Goal: Use online tool/utility: Utilize a website feature to perform a specific function

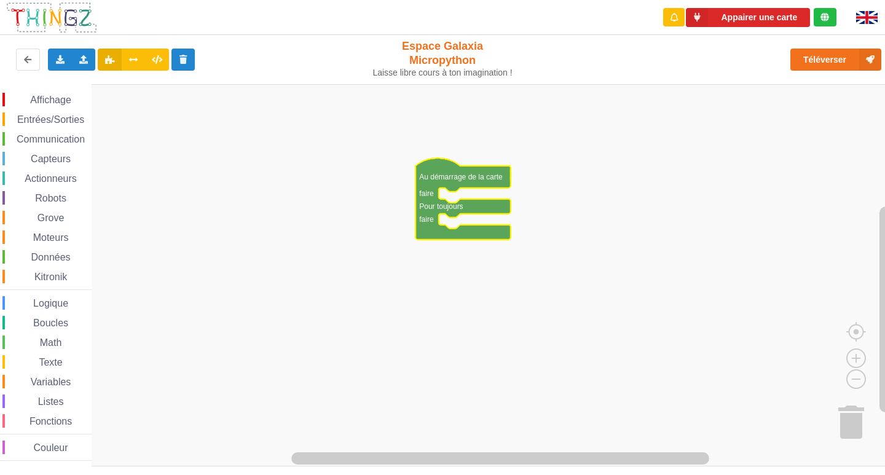
click at [60, 108] on div "Affichage Entrées/Sorties Communication Capteurs Actionneurs Robots Grove Moteu…" at bounding box center [46, 277] width 92 height 368
click at [80, 142] on span "Communication" at bounding box center [51, 139] width 72 height 10
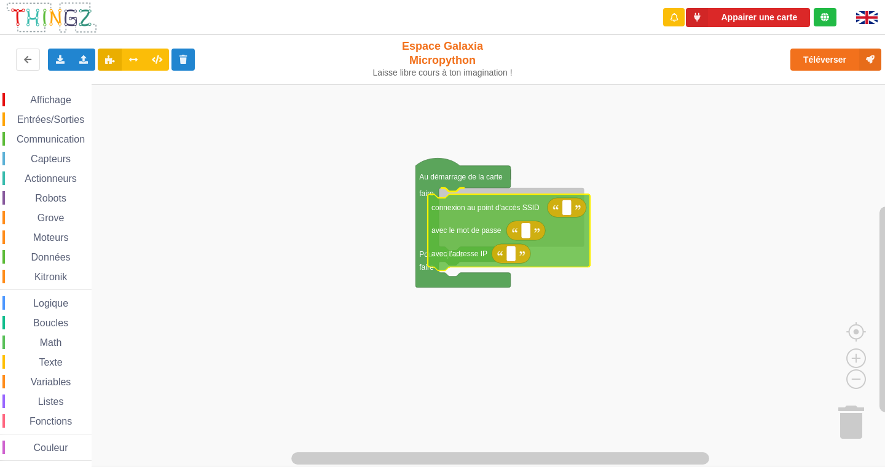
click at [500, 224] on div "Affichage Entrées/Sorties Communication Capteurs Actionneurs Robots Grove Moteu…" at bounding box center [447, 275] width 894 height 382
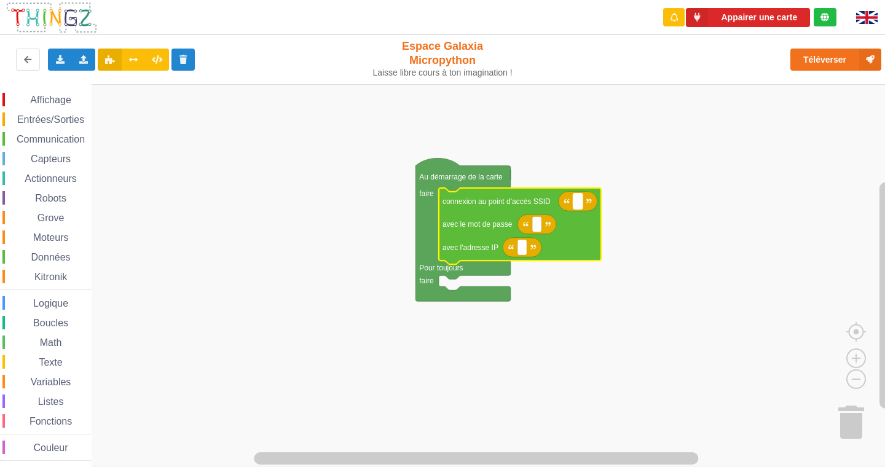
click at [580, 208] on rect "Espace de travail de Blocky" at bounding box center [578, 202] width 9 height 16
type input "NETGEAR38"
click at [539, 229] on rect "Espace de travail de Blocky" at bounding box center [536, 224] width 9 height 16
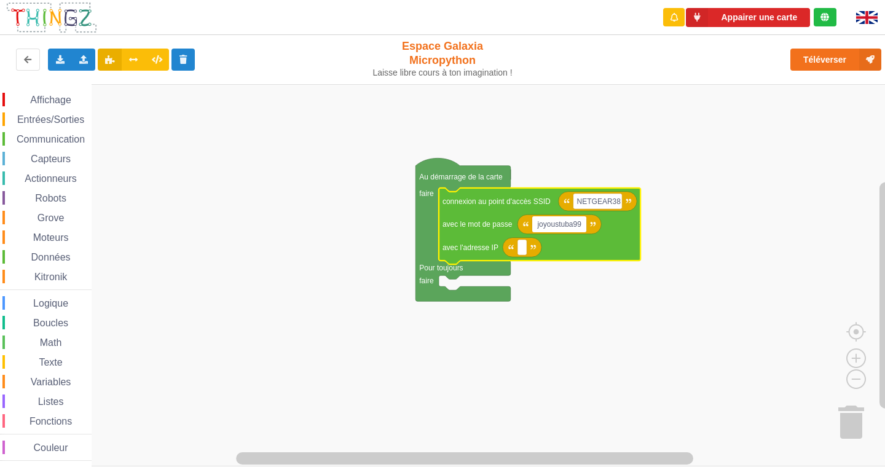
type input "joyoustuba995"
click at [524, 256] on icon "Espace de travail de Blocky" at bounding box center [522, 248] width 39 height 20
click at [526, 252] on rect "Espace de travail de Blocky" at bounding box center [522, 248] width 9 height 16
paste input "[TECHNICAL_ID]"
type input "[TECHNICAL_ID]"
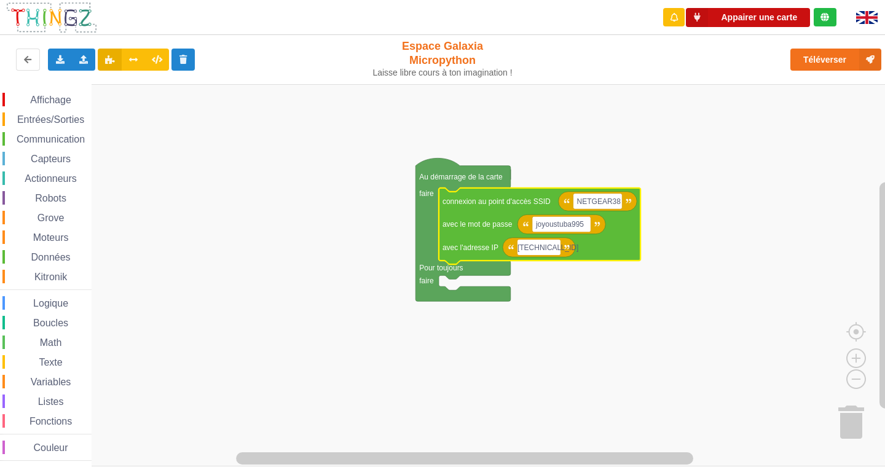
click at [744, 10] on button "Appairer une carte" at bounding box center [748, 17] width 124 height 19
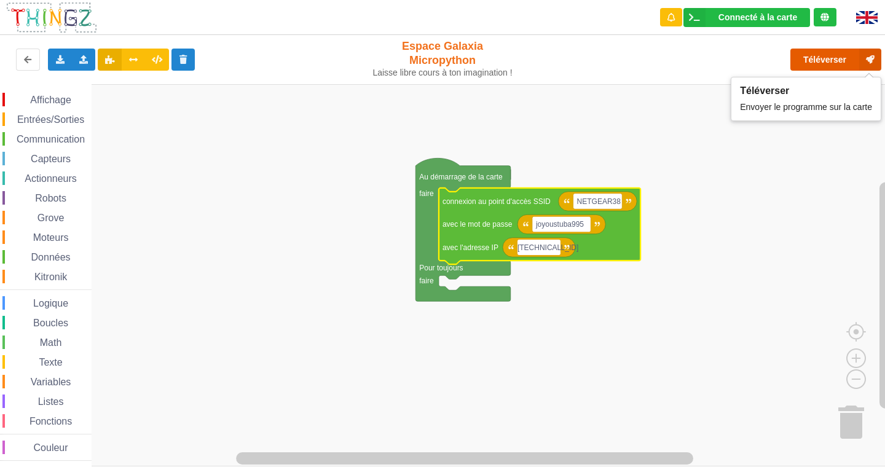
click at [804, 60] on button "Téléverser" at bounding box center [836, 60] width 91 height 22
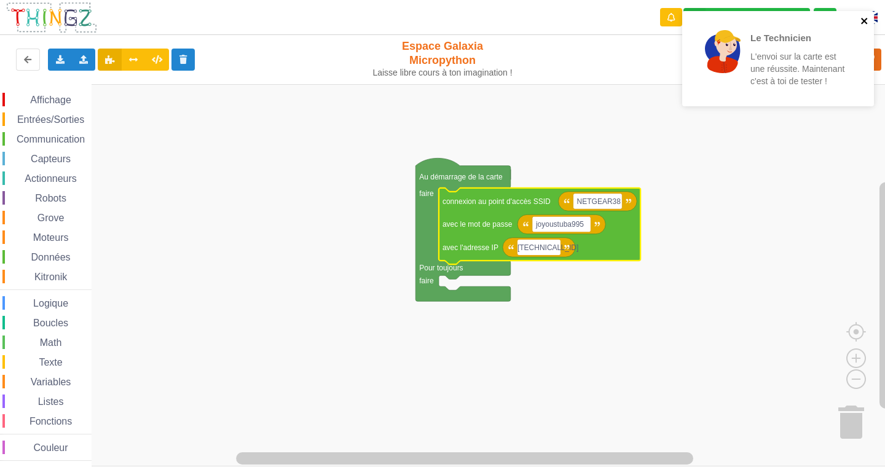
click at [867, 24] on icon "close" at bounding box center [864, 21] width 6 height 6
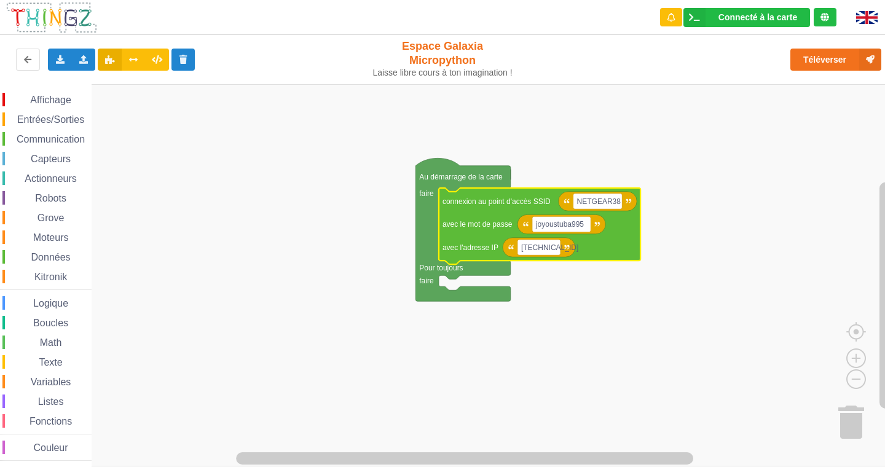
click at [49, 99] on span "Affichage" at bounding box center [50, 100] width 44 height 10
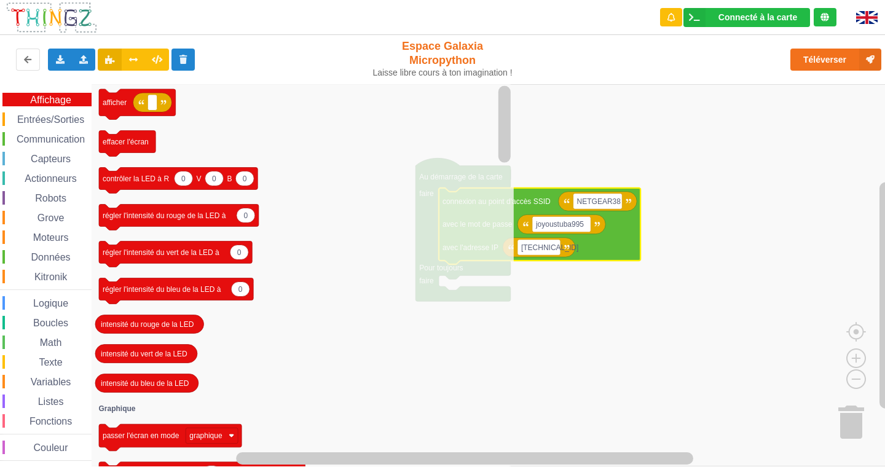
click at [44, 136] on span "Communication" at bounding box center [51, 139] width 72 height 10
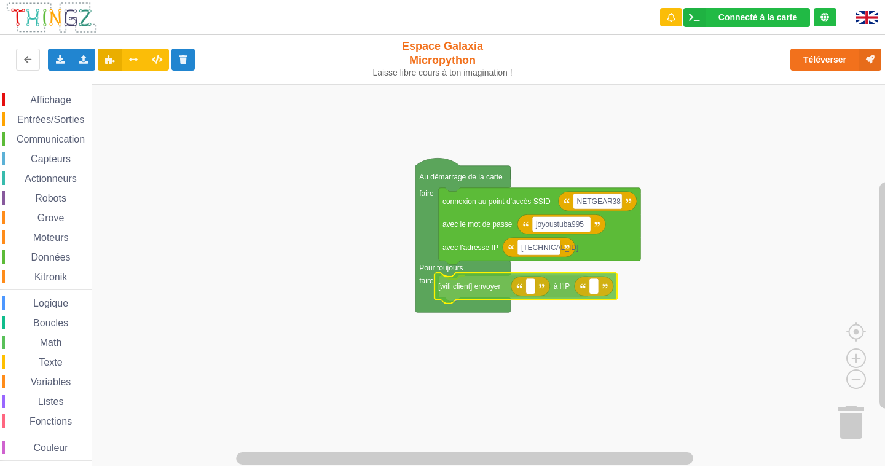
click at [479, 287] on div "Affichage Entrées/Sorties Communication Capteurs Actionneurs Robots Grove Moteu…" at bounding box center [447, 275] width 894 height 382
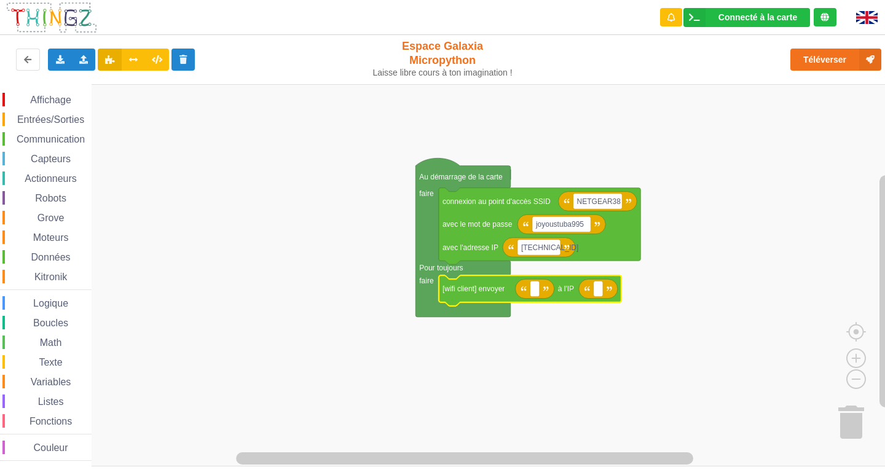
click at [64, 93] on div "Affichage" at bounding box center [46, 100] width 89 height 14
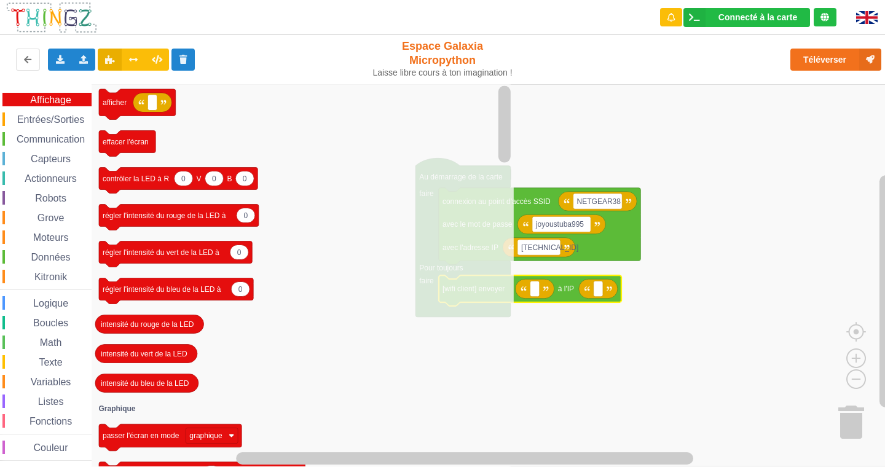
click at [34, 134] on div "Communication" at bounding box center [46, 139] width 89 height 14
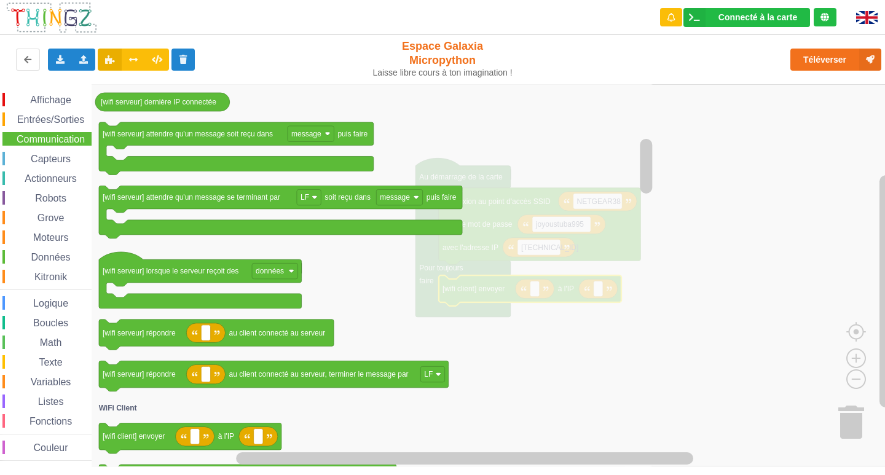
click at [730, 253] on rect "Espace de travail de Blocky" at bounding box center [447, 275] width 894 height 382
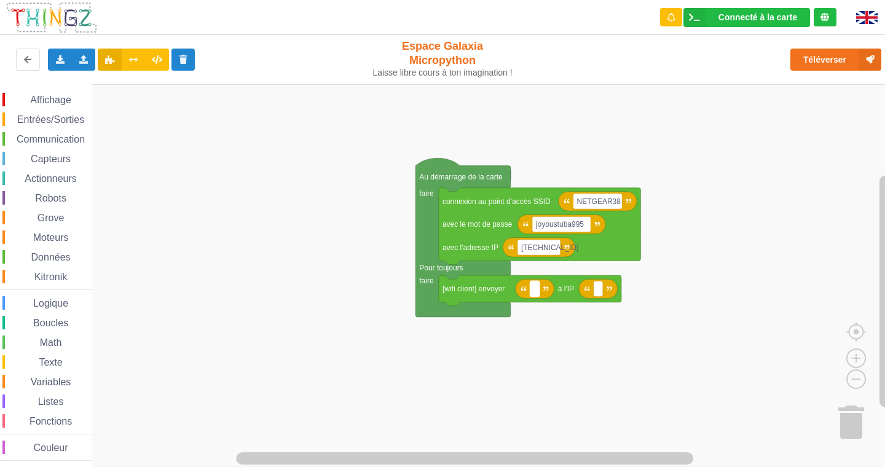
click at [537, 293] on rect "Espace de travail de Blocky" at bounding box center [534, 289] width 9 height 16
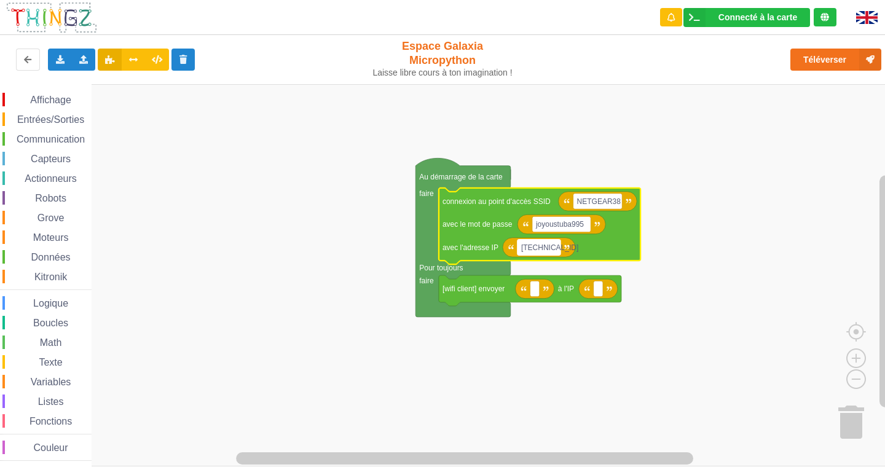
click at [539, 248] on text "[TECHNICAL_ID]" at bounding box center [549, 247] width 57 height 9
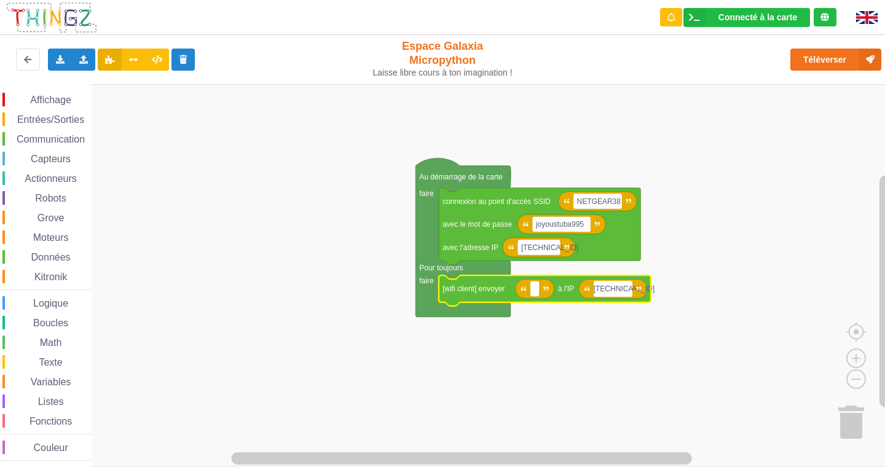
type input "[TECHNICAL_ID]"
click at [535, 293] on text "Espace de travail de Blocky" at bounding box center [535, 289] width 2 height 9
type input "[TECHNICAL_ID]"
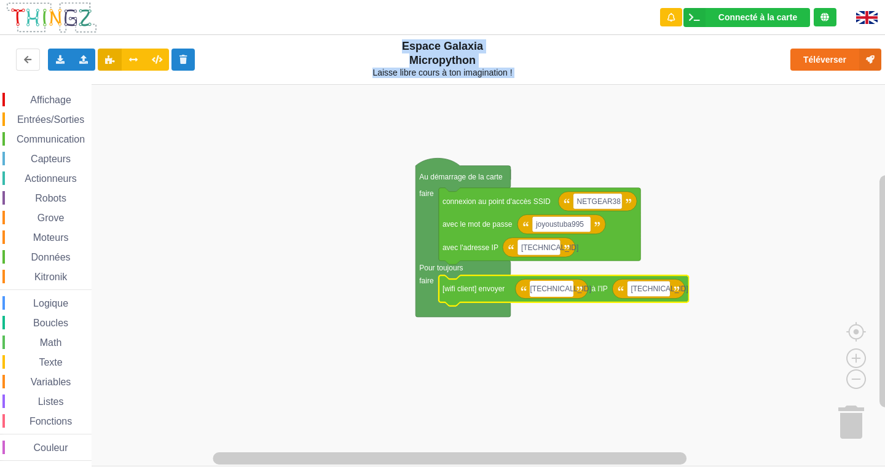
drag, startPoint x: 203, startPoint y: 74, endPoint x: 176, endPoint y: 101, distance: 38.3
click at [176, 101] on div "Connecté à la carte Réglages Ouvrir le moniteur automatiquement Connexion autom…" at bounding box center [442, 228] width 902 height 475
click at [215, 164] on div "Affichage Entrées/Sorties Communication Capteurs Actionneurs Robots Grove Moteu…" at bounding box center [447, 275] width 894 height 382
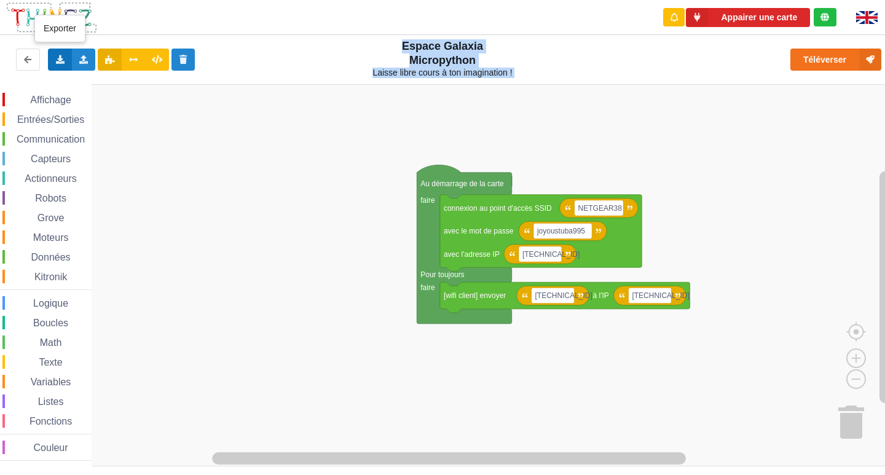
click at [63, 57] on icon at bounding box center [60, 58] width 10 height 7
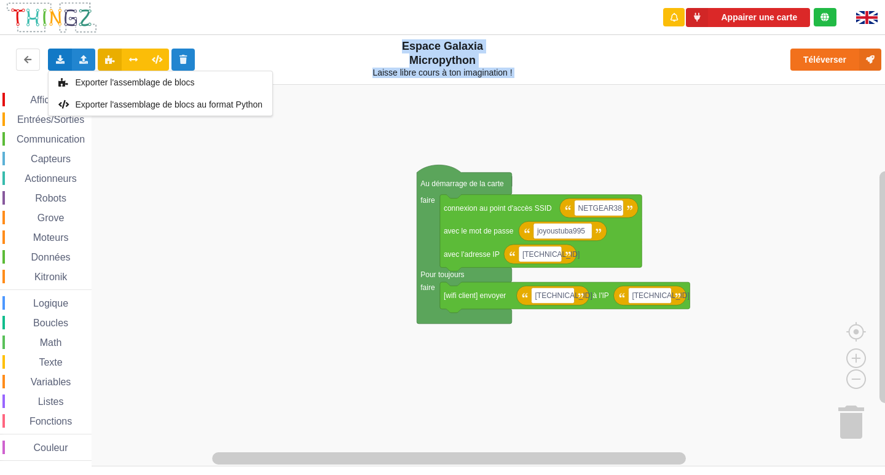
click at [151, 151] on rect "Espace de travail de Blocky" at bounding box center [447, 275] width 894 height 382
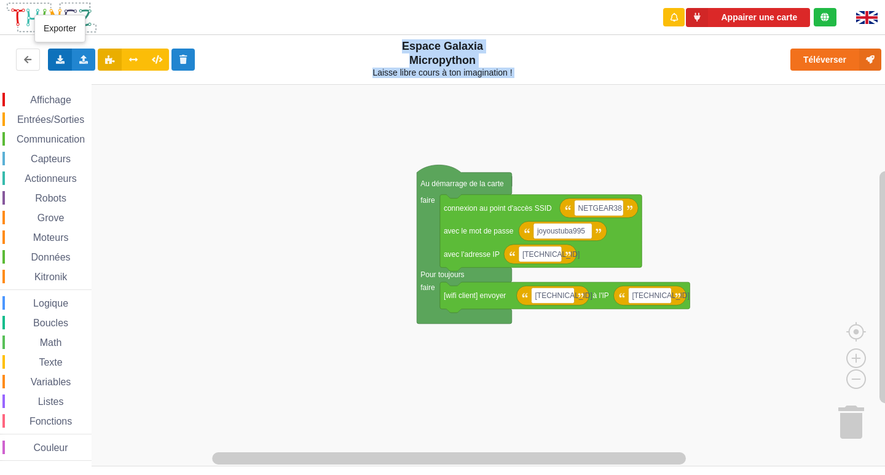
click at [60, 58] on icon at bounding box center [60, 58] width 10 height 7
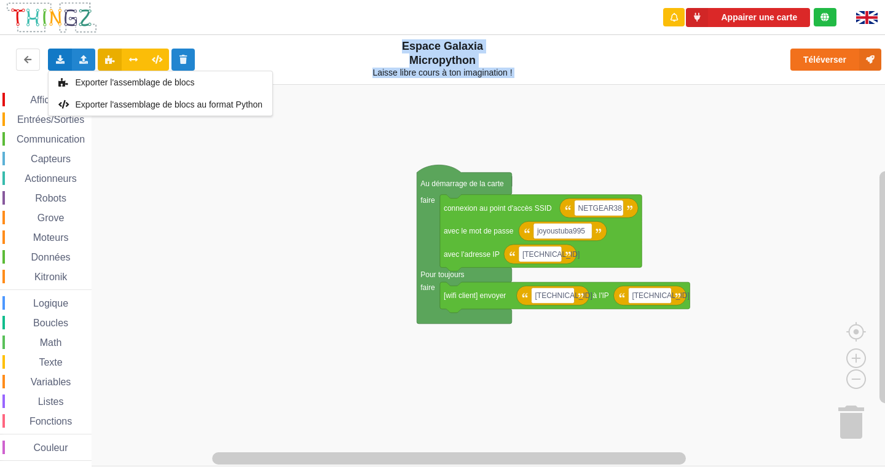
click at [155, 154] on rect "Espace de travail de Blocky" at bounding box center [447, 275] width 894 height 382
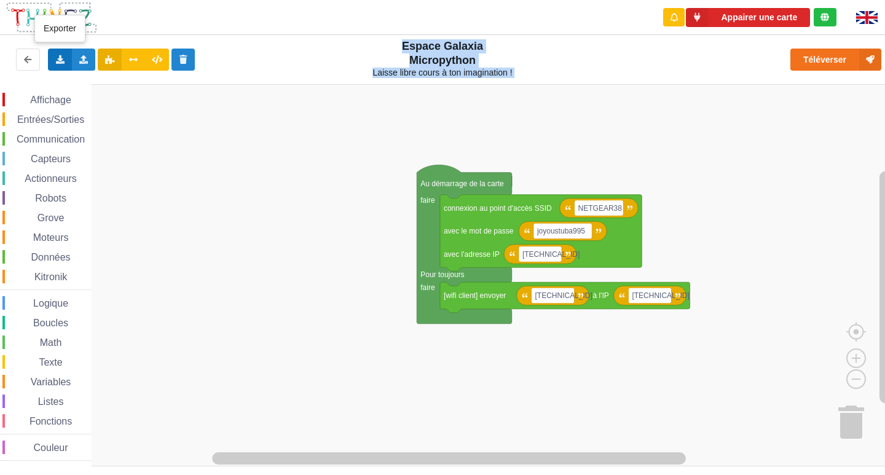
click at [63, 57] on icon at bounding box center [60, 58] width 10 height 7
click at [240, 79] on div "Exporter l'assemblage de blocs" at bounding box center [161, 82] width 224 height 22
click at [55, 57] on icon at bounding box center [60, 58] width 10 height 7
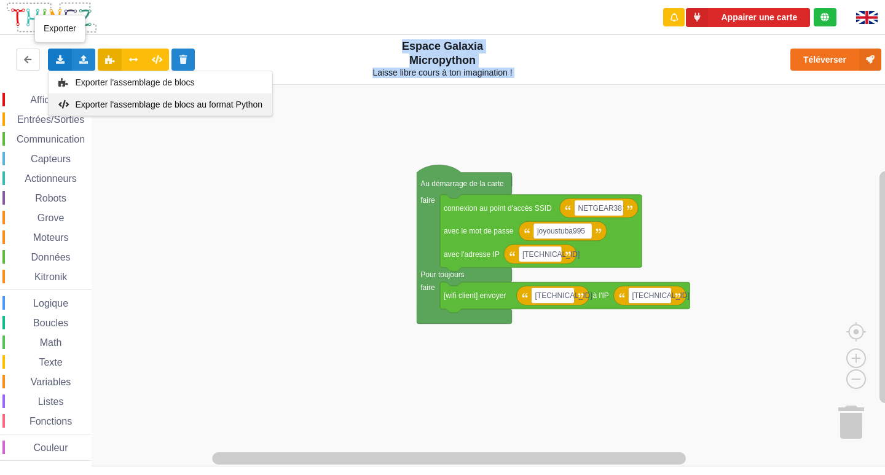
click at [135, 106] on span "Exporter l'assemblage de blocs au format Python" at bounding box center [170, 105] width 188 height 10
